Goal: Task Accomplishment & Management: Manage account settings

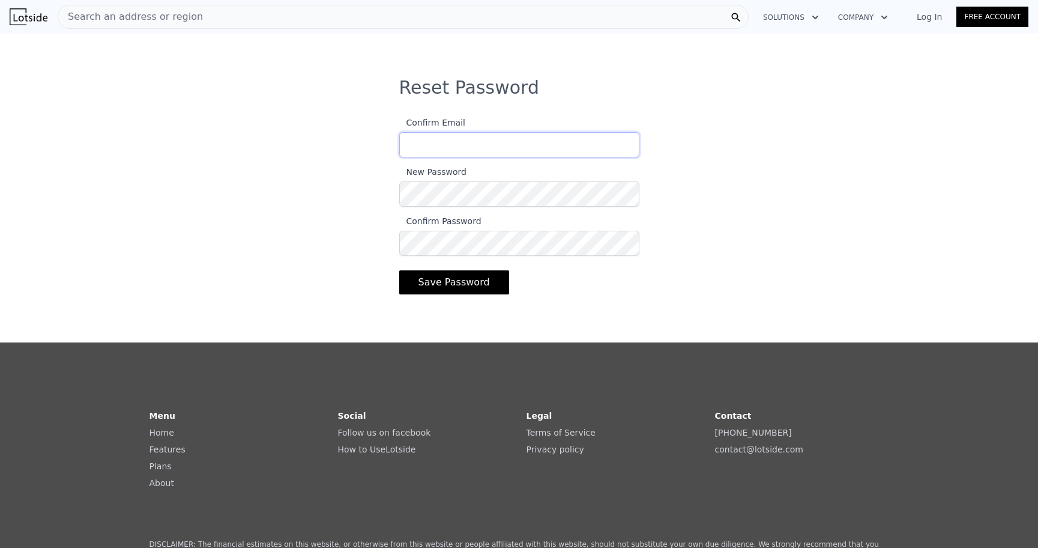
click at [486, 144] on input "Confirm Email" at bounding box center [519, 144] width 240 height 25
type input "[PERSON_NAME][EMAIL_ADDRESS][DOMAIN_NAME]"
click at [662, 203] on div "Reset Password Confirm Email andrea@herbergproperties.com New Password Confirm …" at bounding box center [519, 197] width 1038 height 241
click at [663, 285] on div "Reset Password Confirm Email andrea@herbergproperties.com New Password Confirm …" at bounding box center [519, 197] width 1038 height 241
click at [452, 281] on button "Save Password" at bounding box center [454, 282] width 110 height 24
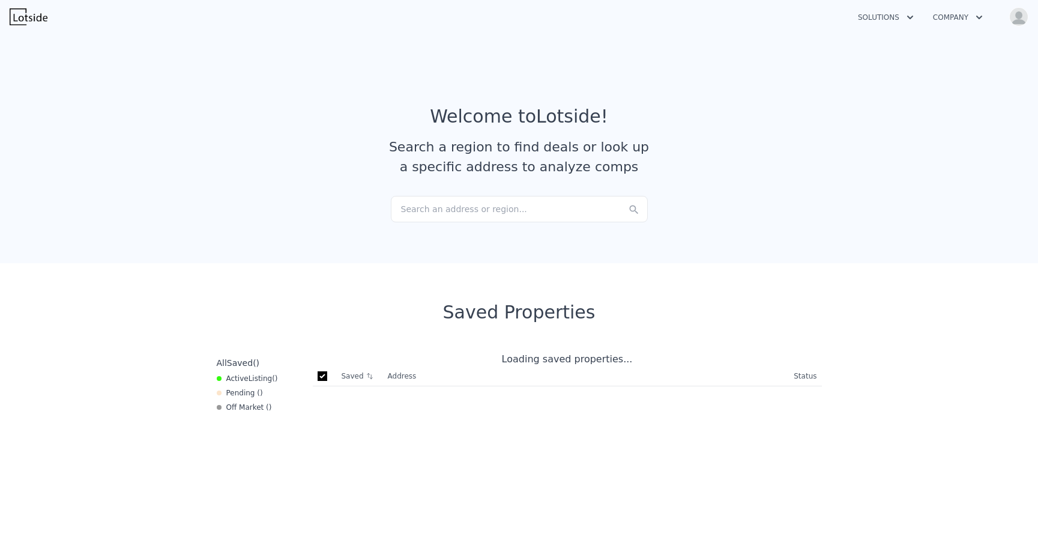
checkbox input "true"
